Goal: Task Accomplishment & Management: Use online tool/utility

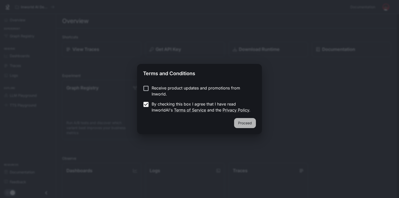
click at [249, 125] on button "Proceed" at bounding box center [245, 123] width 22 height 10
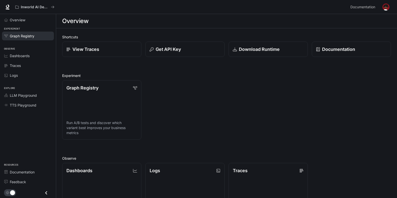
click at [29, 36] on span "Graph Registry" at bounding box center [22, 35] width 25 height 5
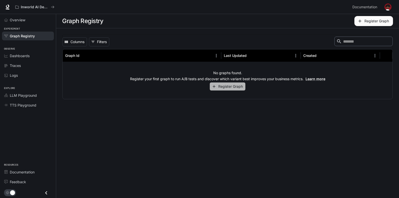
click at [220, 86] on button "Register Graph" at bounding box center [228, 87] width 36 height 8
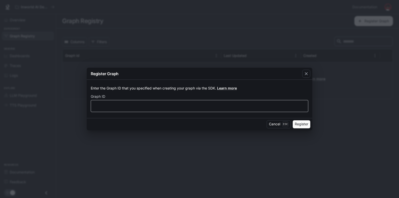
click at [212, 109] on div "​" at bounding box center [200, 106] width 218 height 12
type input "*"
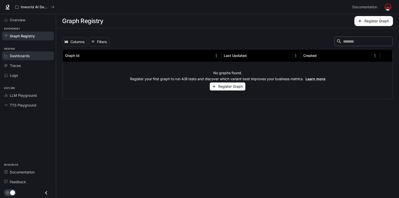
click at [26, 56] on span "Dashboards" at bounding box center [20, 55] width 20 height 5
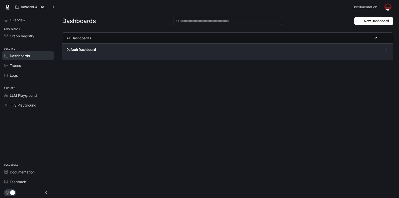
click at [92, 53] on div "Default Dashboard" at bounding box center [227, 51] width 331 height 16
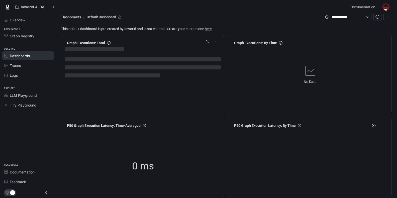
scroll to position [4, 0]
